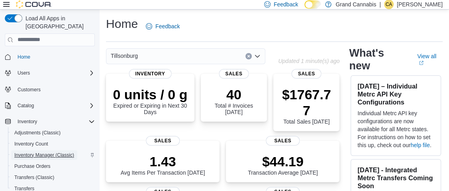
click at [61, 152] on span "Inventory Manager (Classic)" at bounding box center [44, 155] width 60 height 6
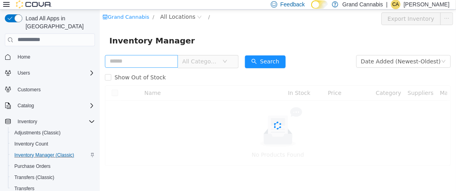
click at [153, 57] on input "text" at bounding box center [140, 61] width 73 height 13
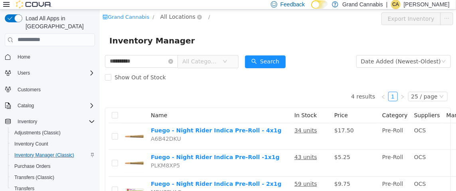
click at [178, 14] on span "All Locations" at bounding box center [177, 16] width 35 height 9
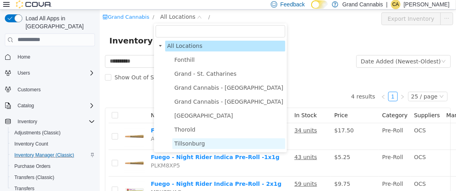
click at [191, 146] on span "Tillsonburg" at bounding box center [189, 143] width 31 height 6
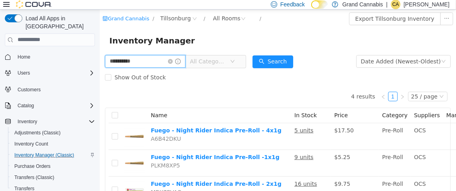
drag, startPoint x: 146, startPoint y: 60, endPoint x: 71, endPoint y: 61, distance: 74.2
click at [99, 61] on html "**********" at bounding box center [277, 99] width 356 height 181
click at [225, 61] on span "All Categories" at bounding box center [207, 61] width 36 height 8
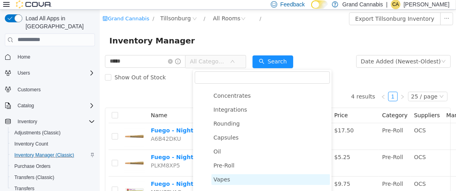
scroll to position [120, 0]
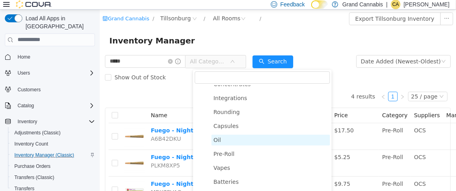
click at [229, 141] on span "Oil" at bounding box center [270, 139] width 118 height 11
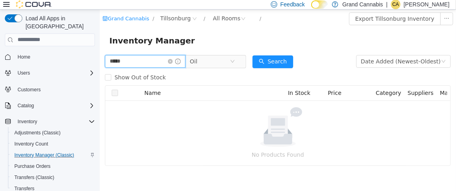
drag, startPoint x: 140, startPoint y: 59, endPoint x: 76, endPoint y: 63, distance: 64.3
click at [99, 63] on html "Grand Cannabis / Tillsonburg / All Rooms / Export Tillsonburg Inventory Invento…" at bounding box center [277, 99] width 356 height 181
type input "**********"
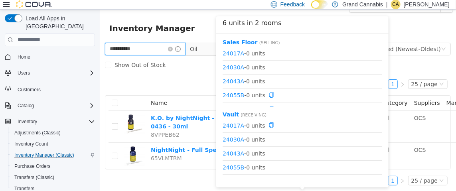
scroll to position [19, 0]
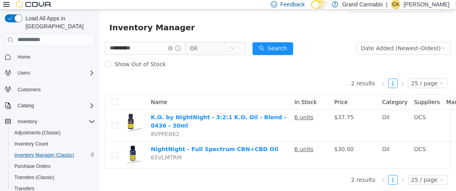
click at [6, 3] on icon at bounding box center [6, 4] width 6 height 6
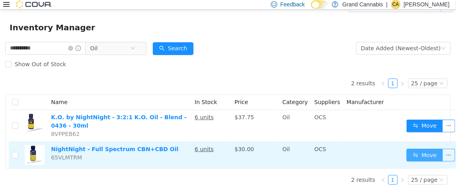
click at [413, 149] on button "Move" at bounding box center [424, 154] width 37 height 13
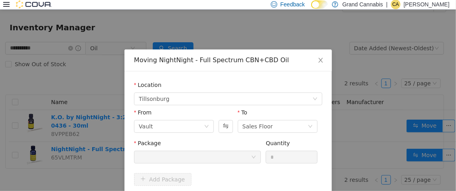
scroll to position [13, 0]
click at [207, 156] on div at bounding box center [195, 157] width 112 height 12
click at [222, 124] on button "Swap" at bounding box center [226, 126] width 14 height 13
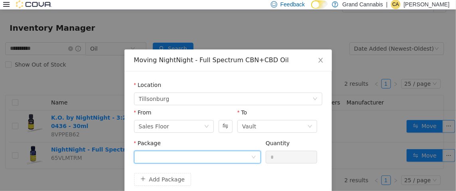
click at [231, 159] on div at bounding box center [195, 157] width 112 height 12
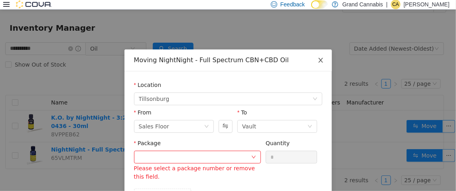
click at [319, 60] on icon "icon: close" at bounding box center [320, 60] width 6 height 6
